Goal: Find specific page/section: Find specific page/section

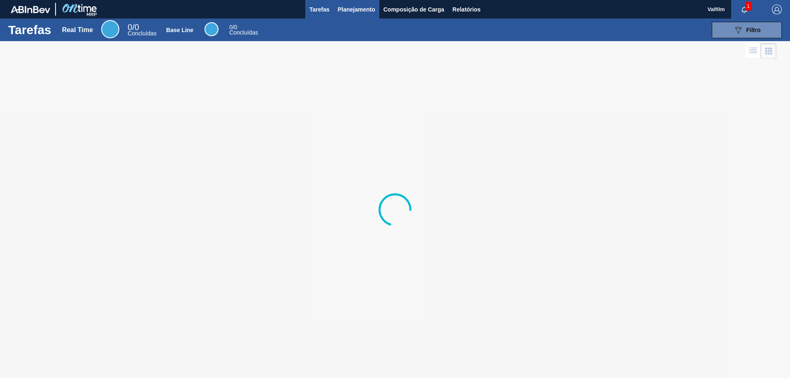
click at [372, 11] on span "Planejamento" at bounding box center [356, 10] width 37 height 10
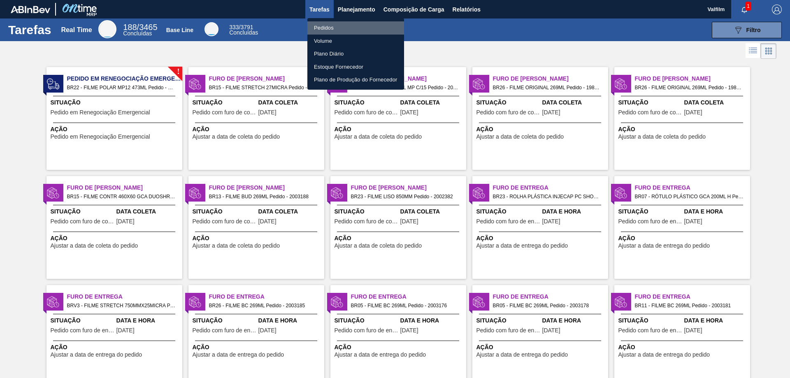
click at [347, 24] on li "Pedidos" at bounding box center [356, 27] width 97 height 13
